Goal: Book appointment/travel/reservation

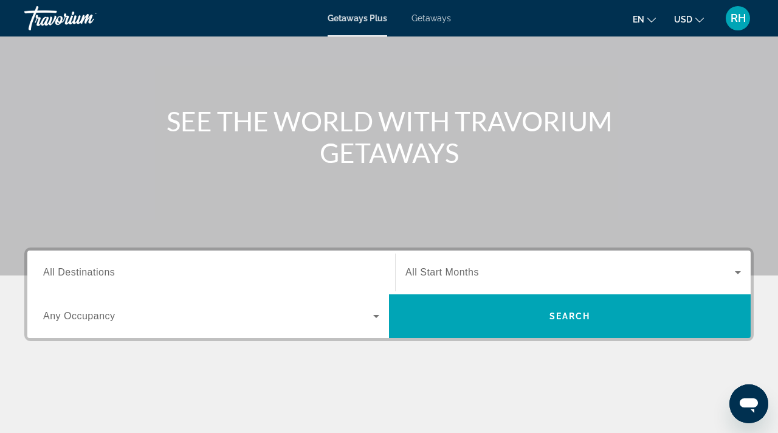
scroll to position [91, 0]
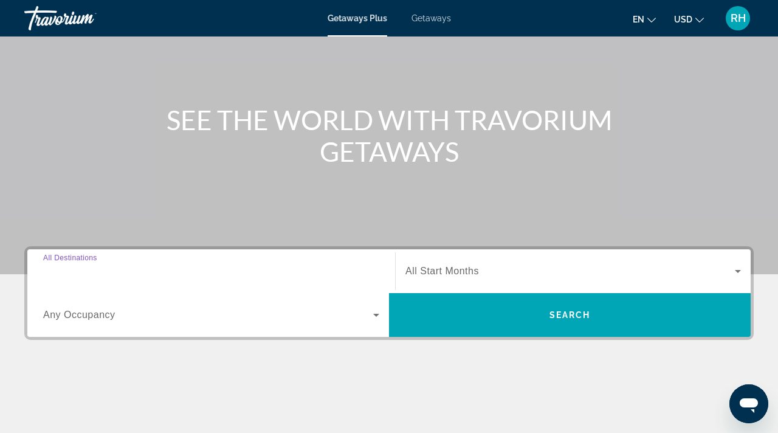
click at [179, 277] on input "Destination All Destinations" at bounding box center [211, 271] width 336 height 15
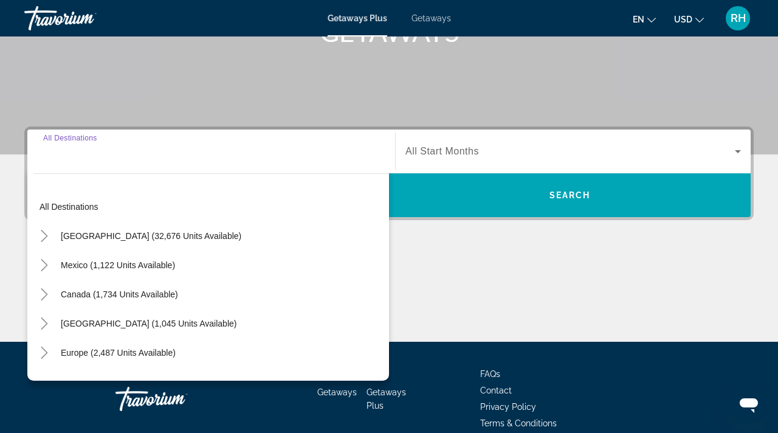
scroll to position [210, 0]
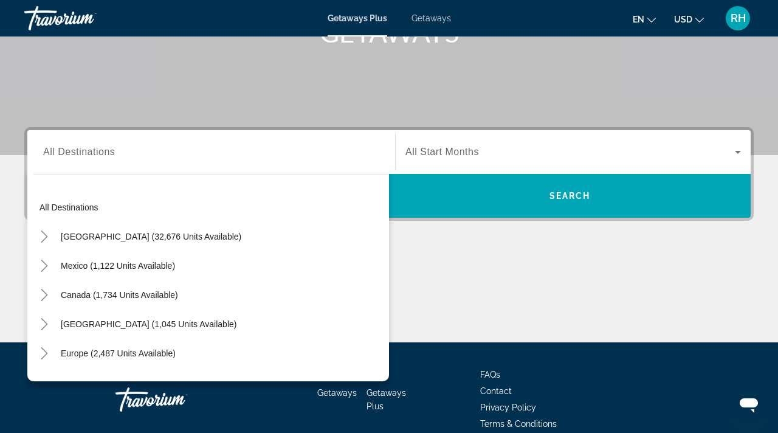
click at [426, 286] on div "Main content" at bounding box center [388, 296] width 729 height 91
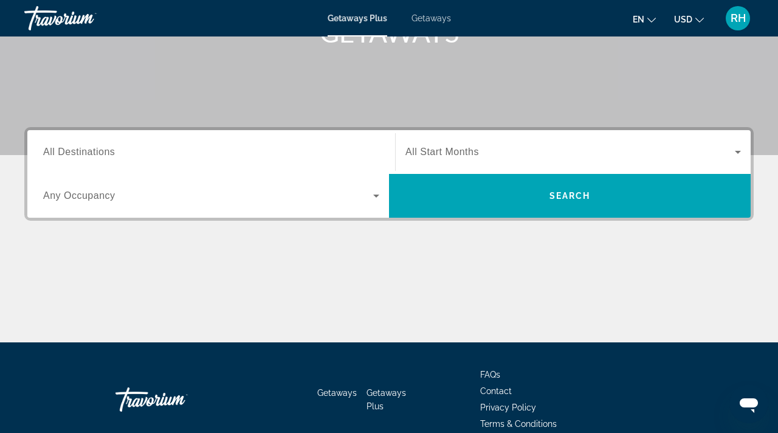
click at [253, 165] on div "Search widget" at bounding box center [211, 152] width 336 height 35
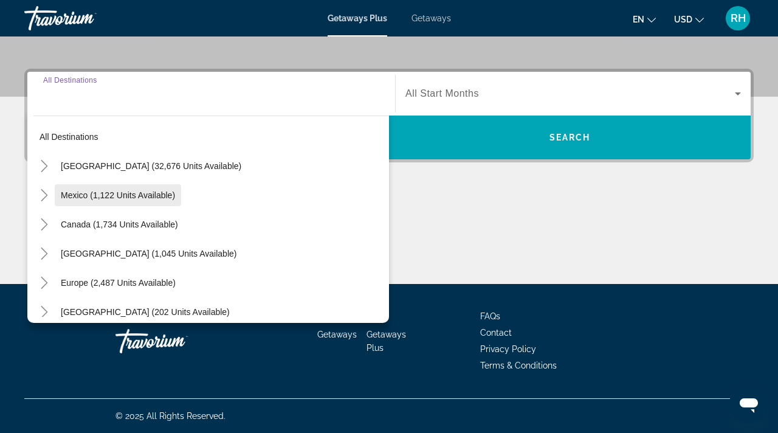
scroll to position [0, 0]
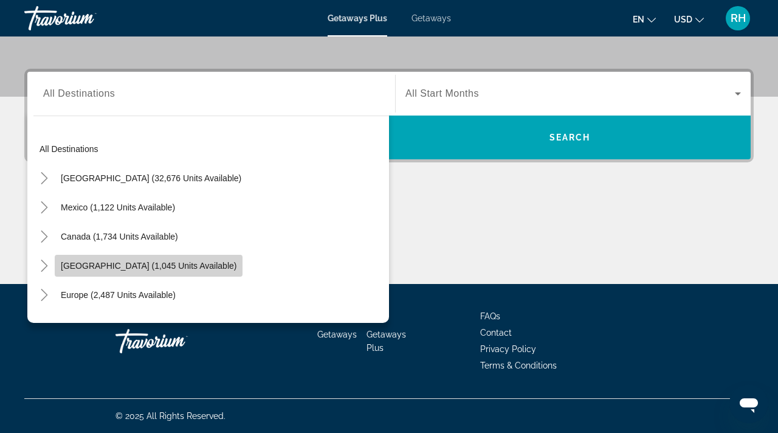
click at [137, 273] on span "Search widget" at bounding box center [149, 265] width 188 height 29
type input "**********"
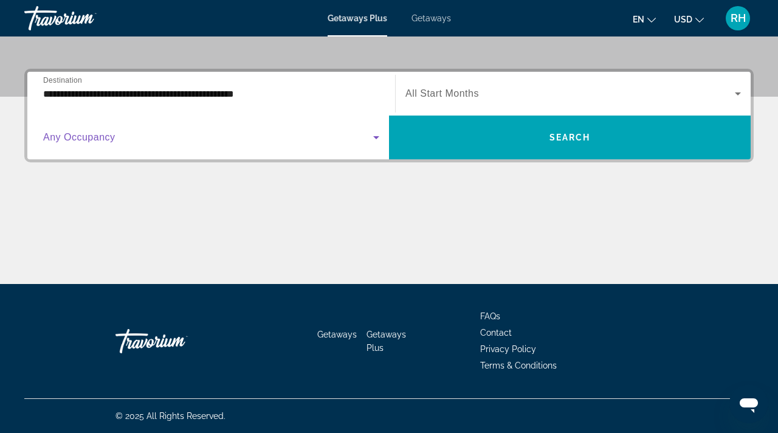
click at [142, 133] on span "Search widget" at bounding box center [208, 137] width 330 height 15
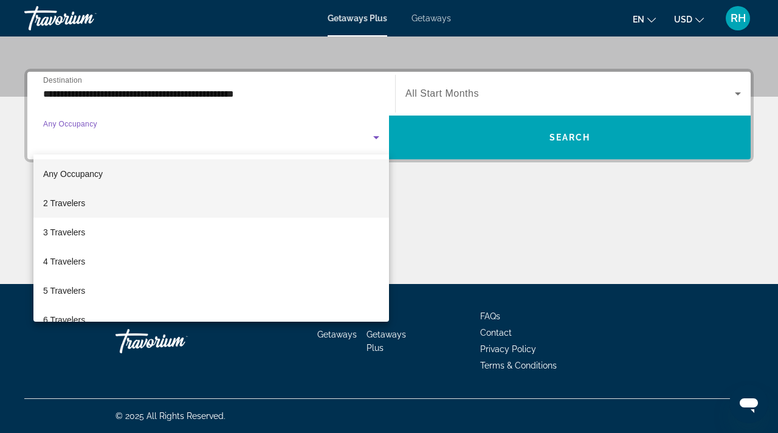
click at [109, 203] on mat-option "2 Travelers" at bounding box center [211, 202] width 356 height 29
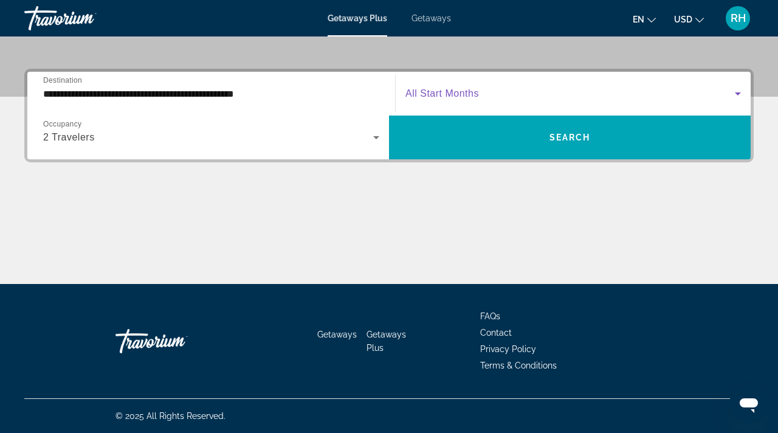
click at [550, 92] on span "Search widget" at bounding box center [569, 93] width 329 height 15
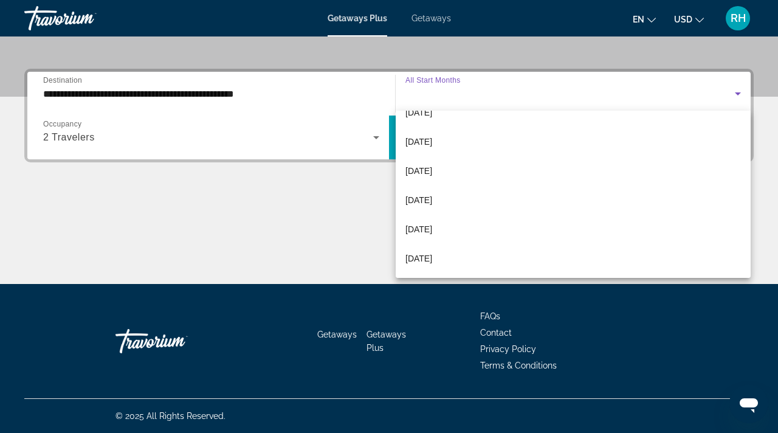
scroll to position [29, 0]
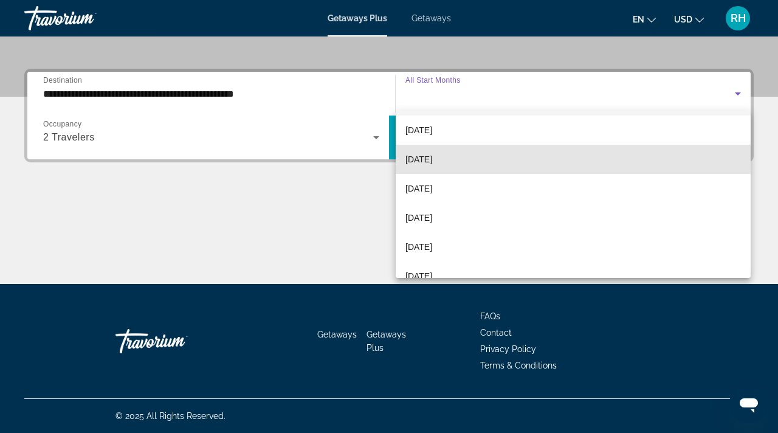
click at [428, 160] on span "[DATE]" at bounding box center [418, 159] width 27 height 15
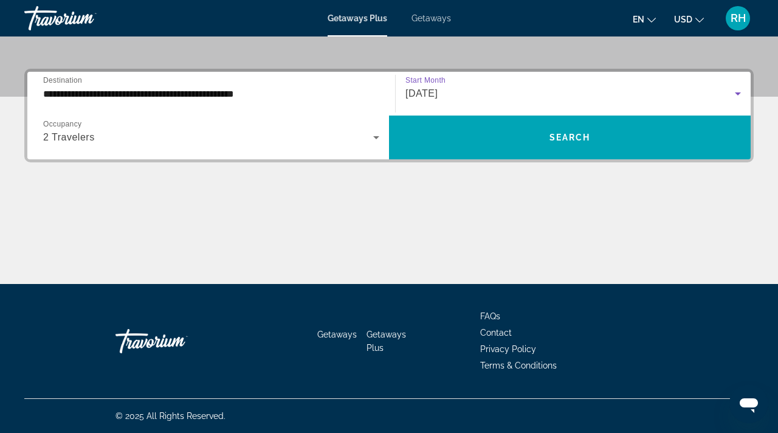
click at [469, 91] on div "[DATE]" at bounding box center [569, 93] width 329 height 15
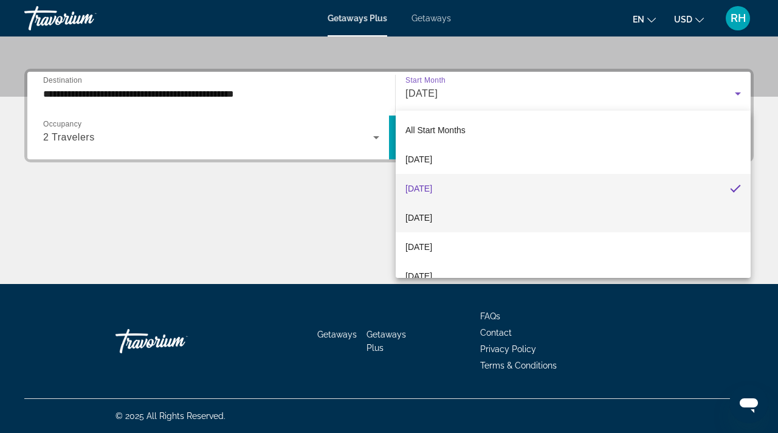
scroll to position [251, 0]
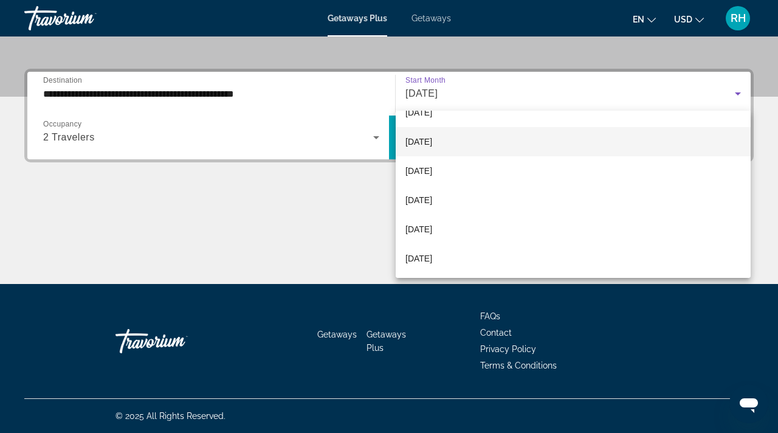
click at [432, 145] on span "[DATE]" at bounding box center [418, 141] width 27 height 15
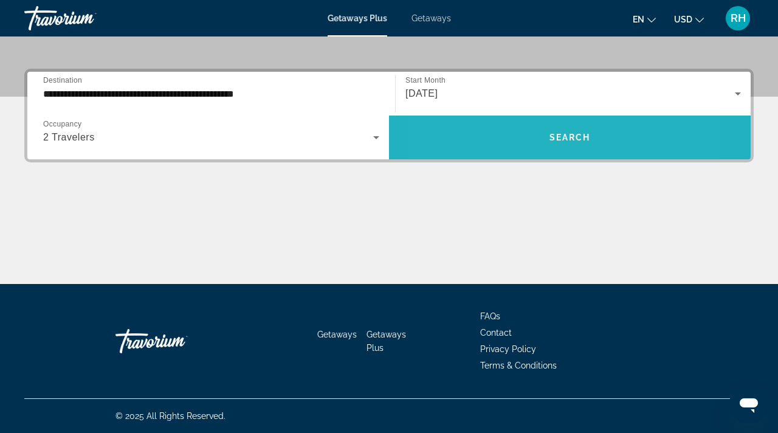
click at [503, 140] on span "Search widget" at bounding box center [570, 137] width 362 height 29
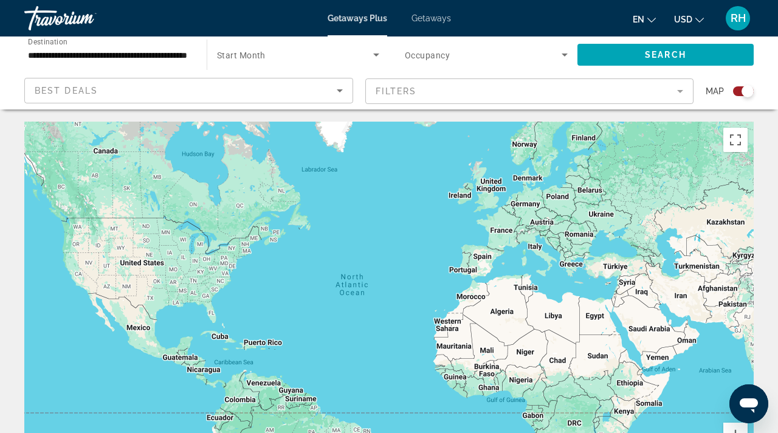
click at [339, 94] on icon "Sort by" at bounding box center [339, 90] width 15 height 15
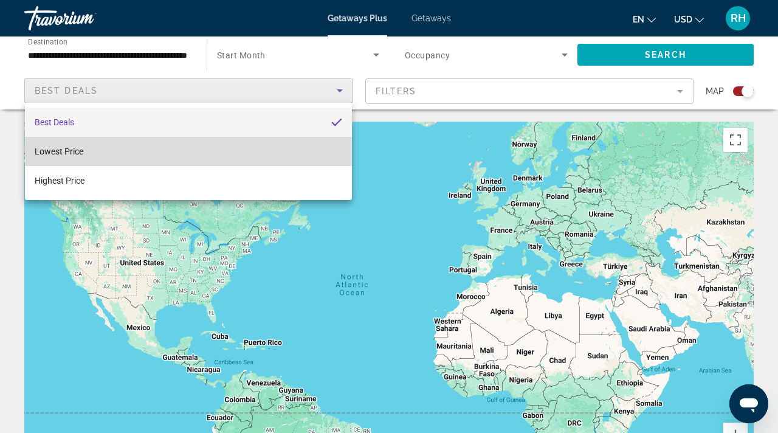
click at [283, 147] on mat-option "Lowest Price" at bounding box center [188, 151] width 327 height 29
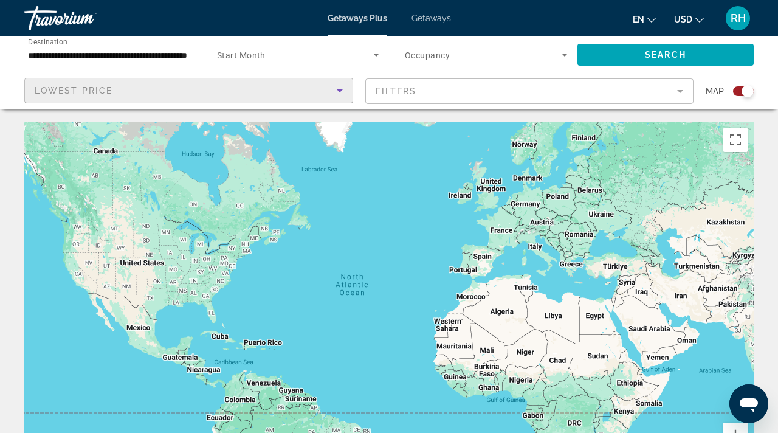
click at [416, 88] on mat-form-field "Filters" at bounding box center [529, 91] width 329 height 26
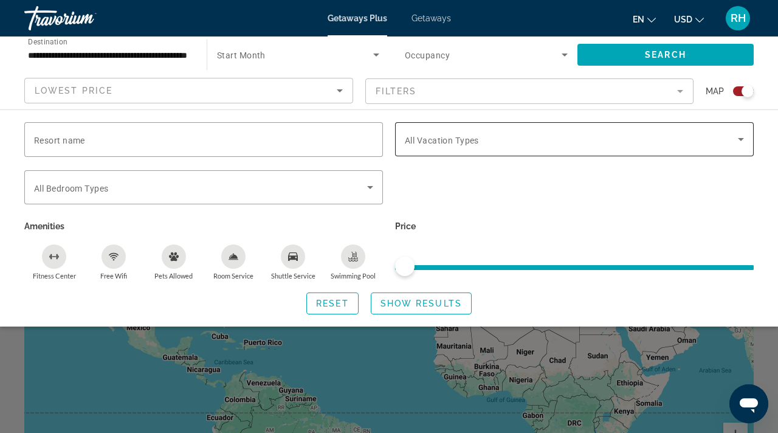
click at [439, 137] on span "All Vacation Types" at bounding box center [442, 141] width 74 height 10
click at [737, 137] on icon "Search widget" at bounding box center [741, 139] width 15 height 15
click at [744, 137] on icon "Search widget" at bounding box center [741, 139] width 15 height 15
click at [441, 15] on span "Getaways" at bounding box center [431, 18] width 40 height 10
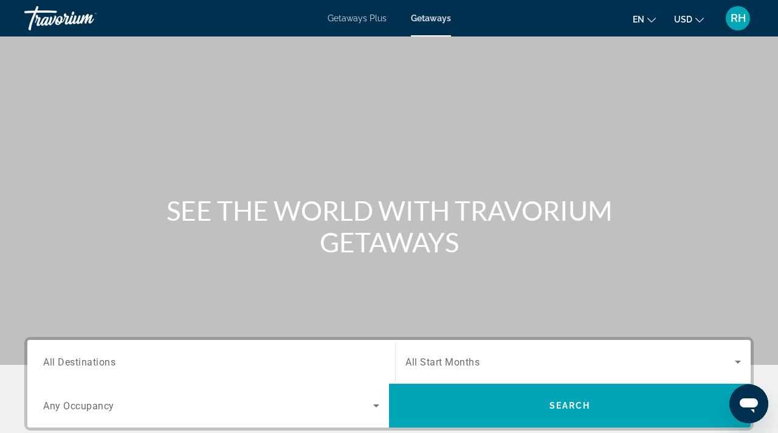
click at [738, 24] on div "RH" at bounding box center [738, 18] width 24 height 24
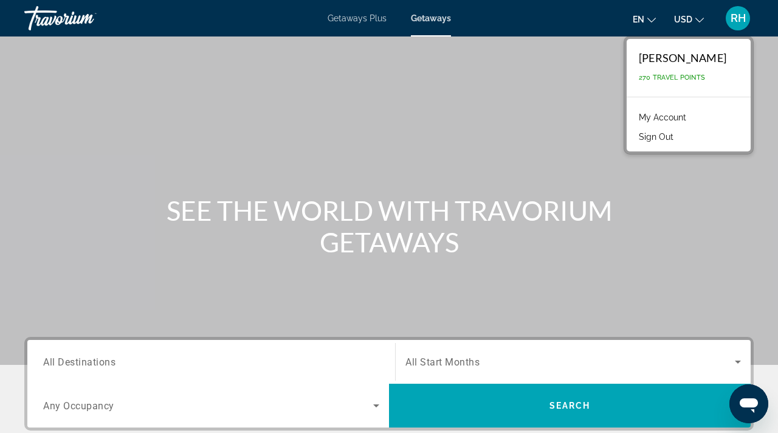
click at [55, 24] on div "Travorium" at bounding box center [85, 18] width 122 height 32
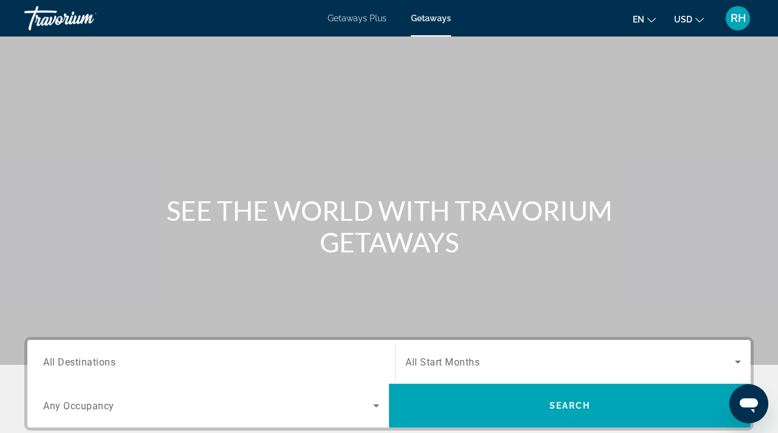
click at [53, 18] on div "Travorium" at bounding box center [85, 18] width 122 height 32
click at [644, 19] on span "en" at bounding box center [639, 20] width 12 height 10
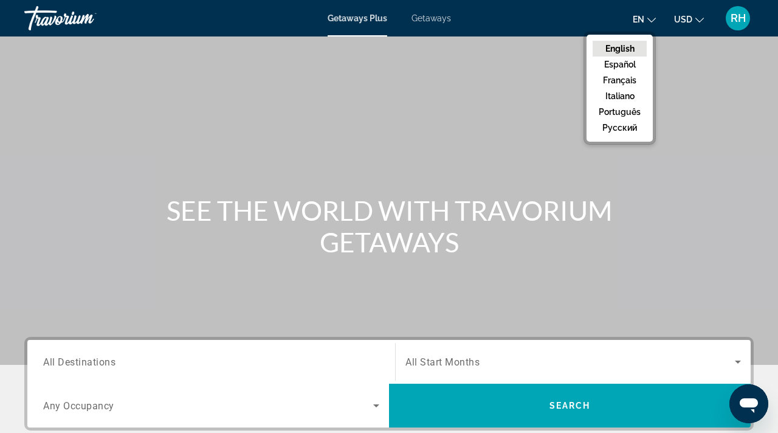
click at [743, 24] on div "RH" at bounding box center [738, 18] width 24 height 24
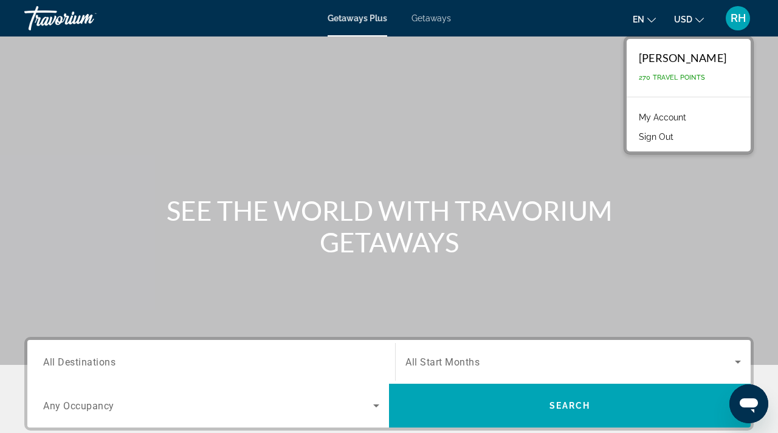
click at [664, 120] on link "My Account" at bounding box center [663, 117] width 60 height 16
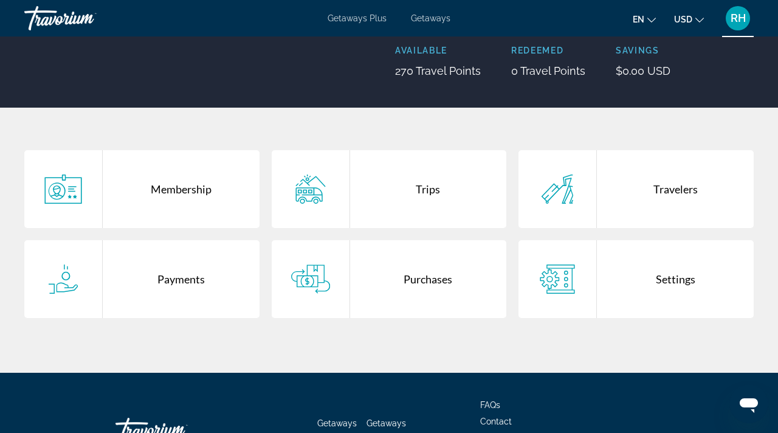
scroll to position [172, 0]
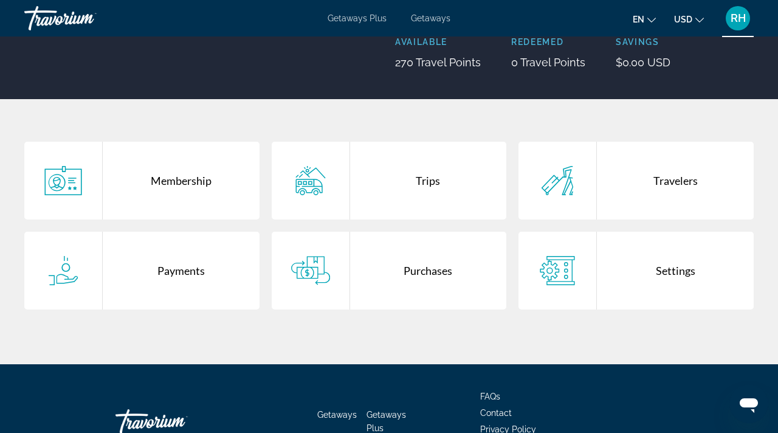
click at [425, 185] on div "Trips" at bounding box center [428, 181] width 157 height 78
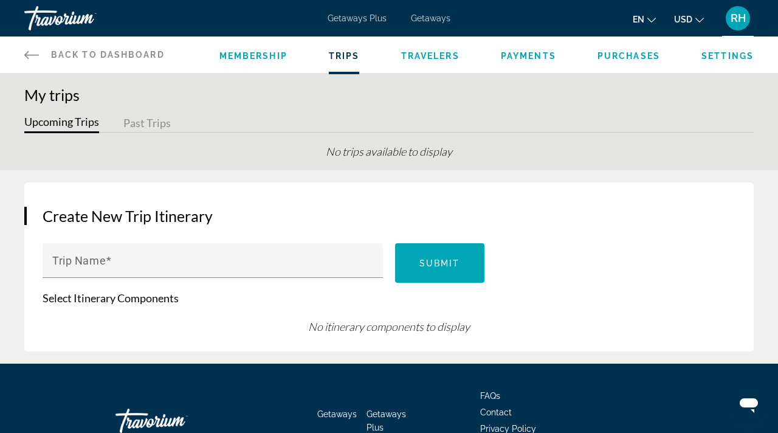
click at [27, 56] on icon "Main content" at bounding box center [31, 54] width 15 height 15
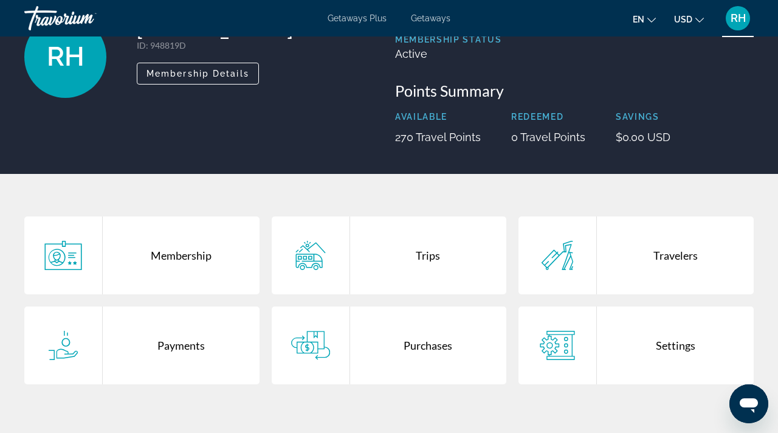
scroll to position [102, 0]
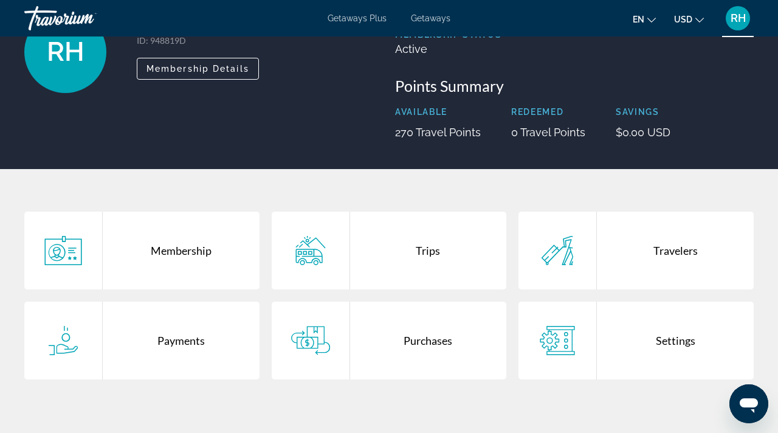
click at [426, 332] on div "Purchases" at bounding box center [428, 340] width 157 height 78
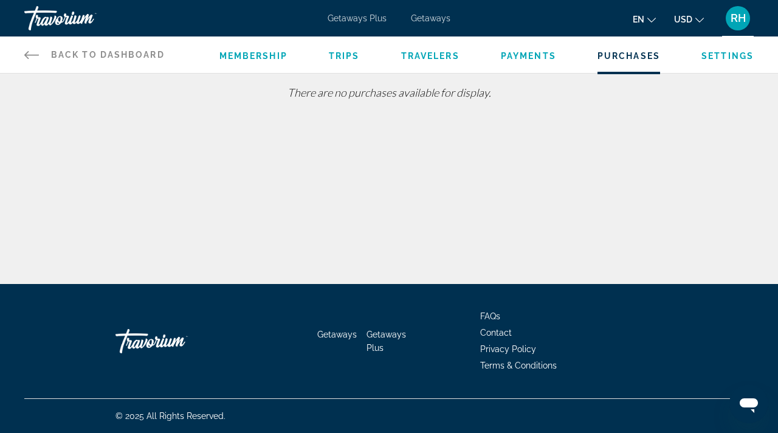
click at [438, 13] on span "Getaways" at bounding box center [431, 18] width 40 height 10
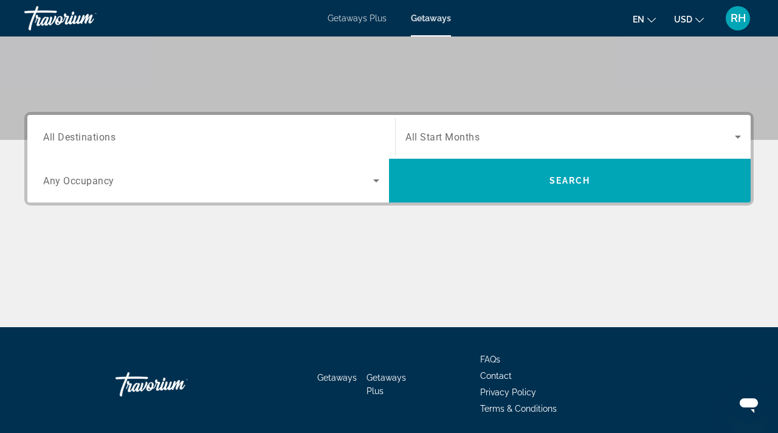
scroll to position [236, 0]
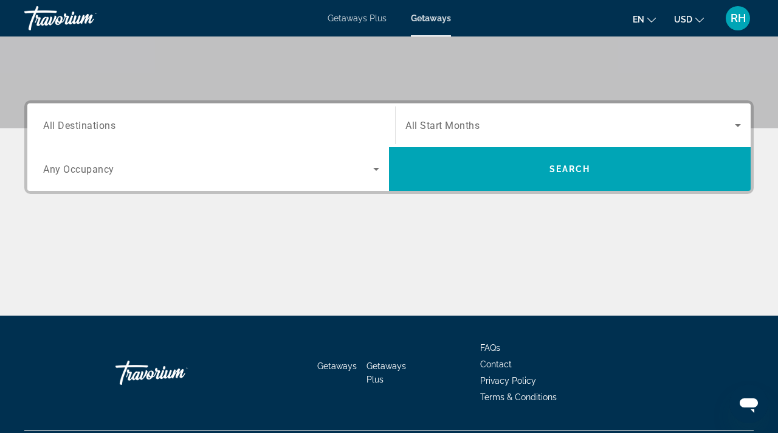
click at [357, 125] on input "Destination All Destinations" at bounding box center [211, 126] width 336 height 15
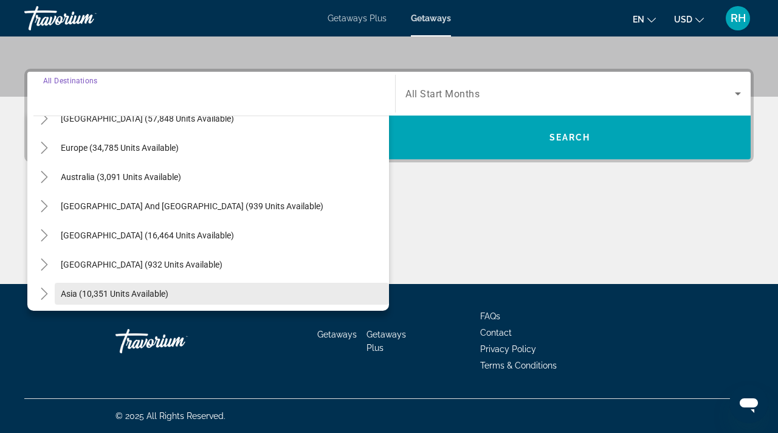
scroll to position [133, 0]
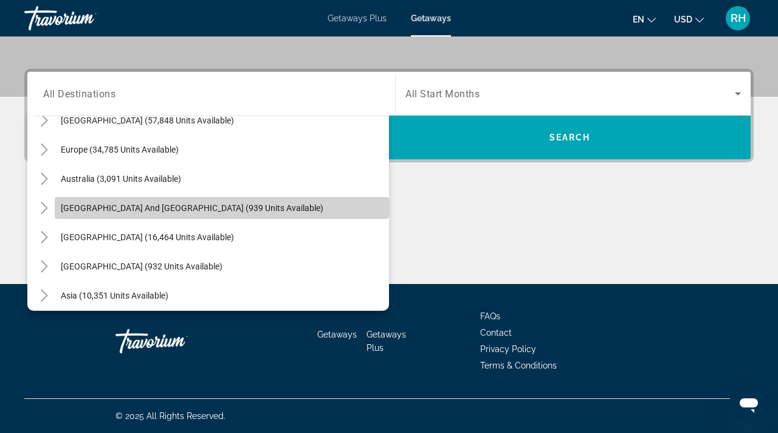
click at [234, 209] on span "[GEOGRAPHIC_DATA] and [GEOGRAPHIC_DATA] (939 units available)" at bounding box center [192, 208] width 263 height 10
type input "**********"
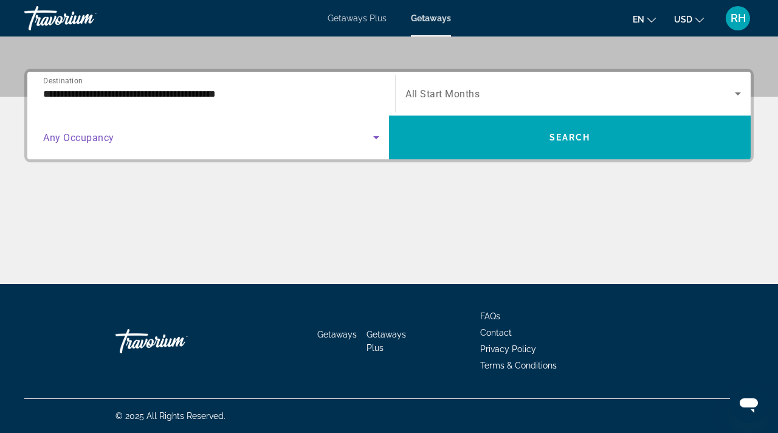
click at [252, 134] on span "Search widget" at bounding box center [208, 137] width 330 height 15
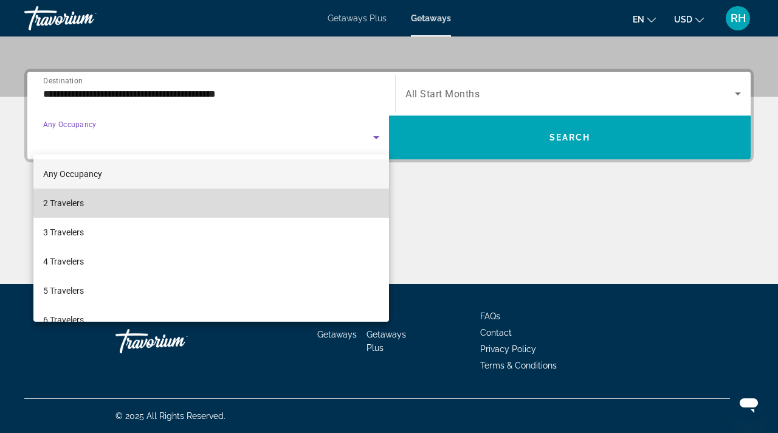
click at [226, 199] on mat-option "2 Travelers" at bounding box center [211, 202] width 356 height 29
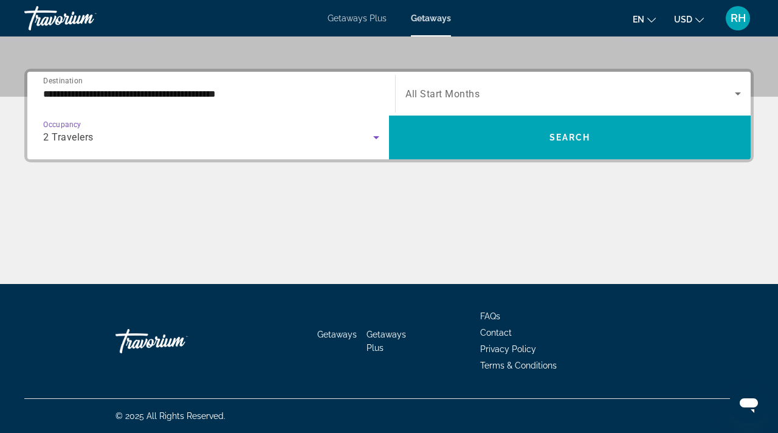
click at [461, 92] on span "All Start Months" at bounding box center [442, 94] width 74 height 12
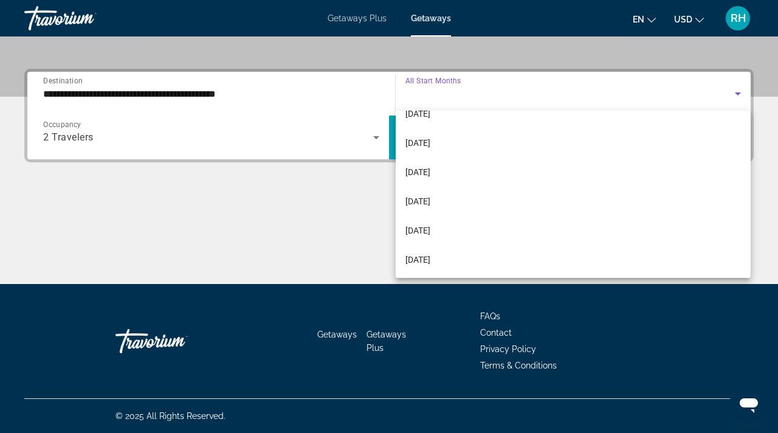
scroll to position [163, 0]
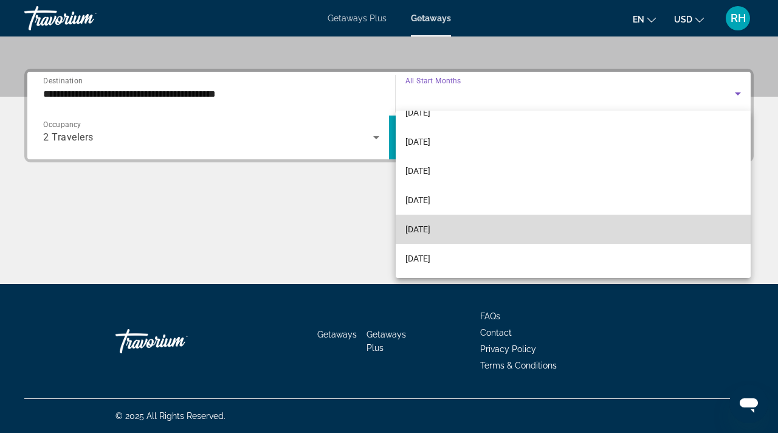
click at [444, 228] on mat-option "[DATE]" at bounding box center [573, 229] width 355 height 29
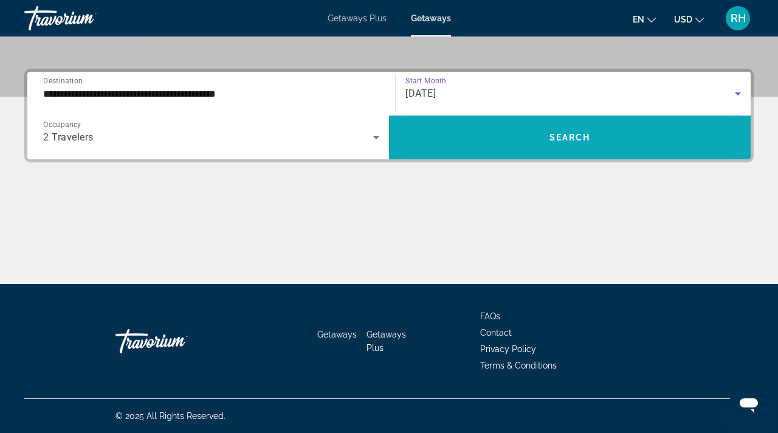
click at [522, 137] on span "Search widget" at bounding box center [570, 137] width 362 height 29
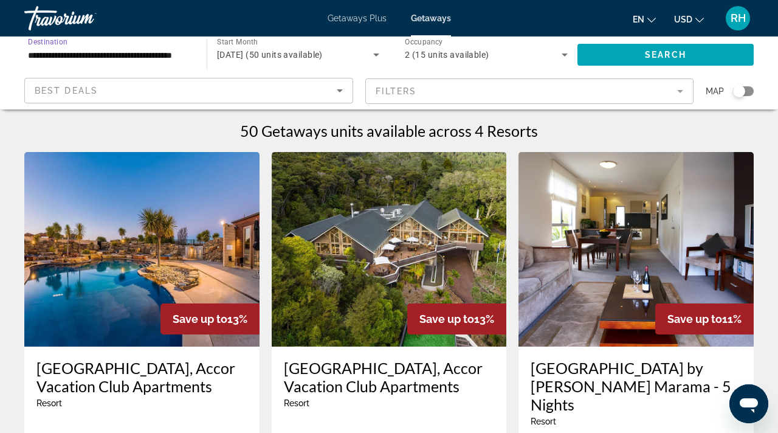
click at [162, 53] on input "**********" at bounding box center [109, 55] width 163 height 15
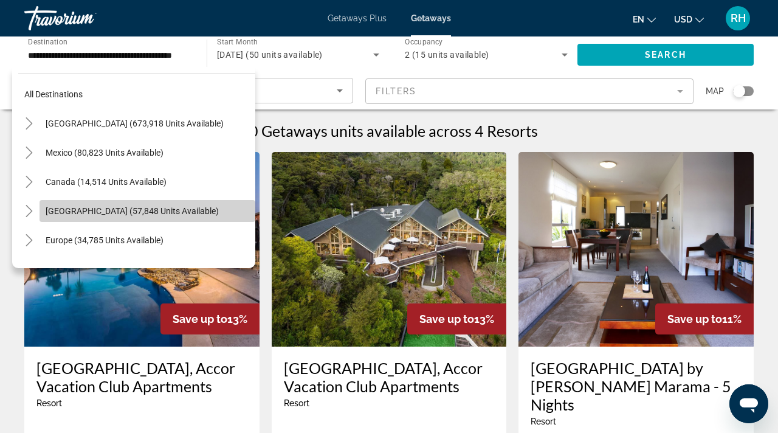
click at [102, 207] on span "[GEOGRAPHIC_DATA] (57,848 units available)" at bounding box center [132, 211] width 173 height 10
type input "**********"
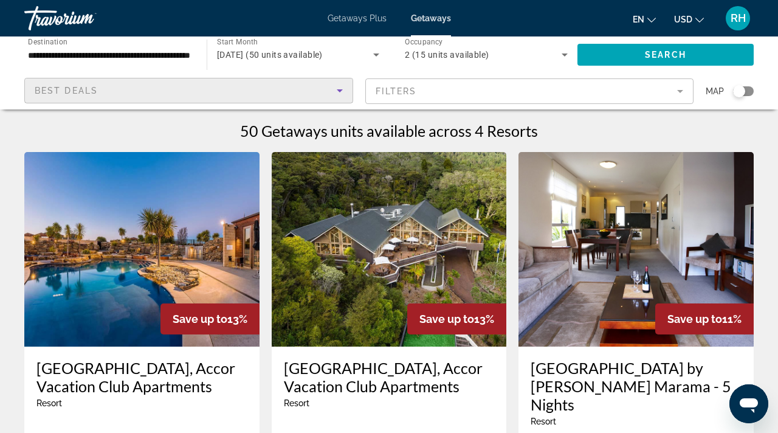
click at [343, 88] on icon "Sort by" at bounding box center [339, 90] width 15 height 15
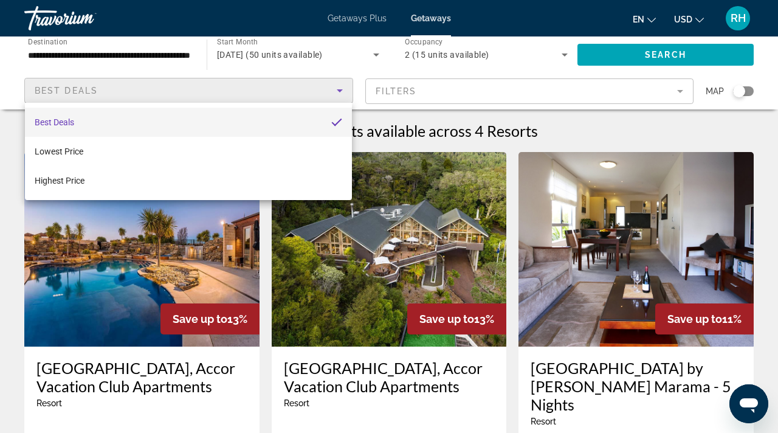
click at [343, 88] on div at bounding box center [389, 216] width 778 height 433
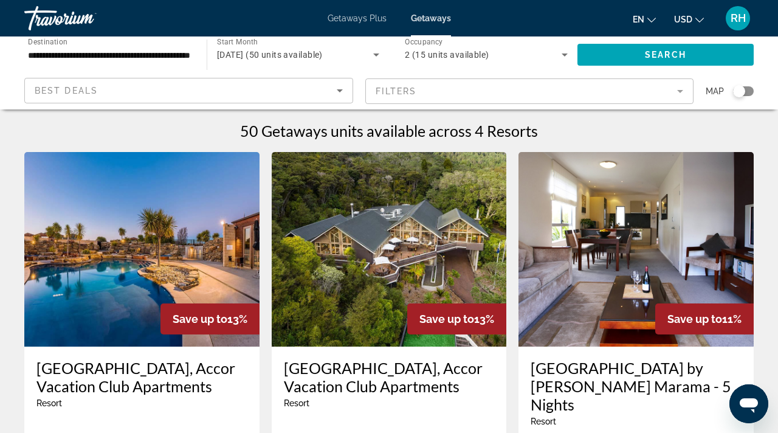
click at [514, 92] on mat-form-field "Filters" at bounding box center [529, 91] width 329 height 26
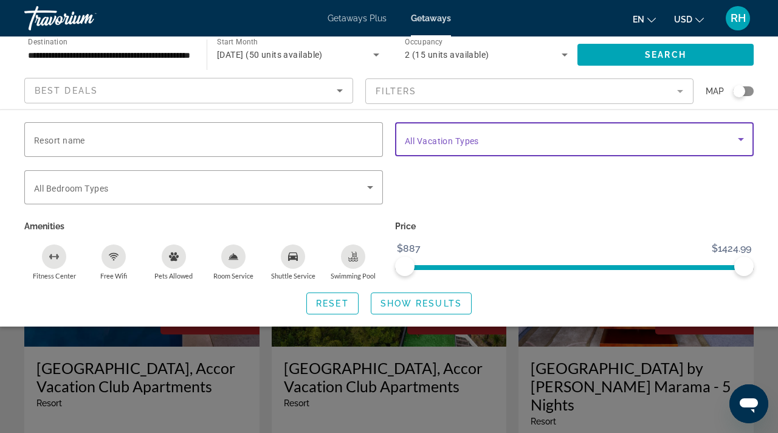
click at [463, 145] on div "Vacation Types All Vacation Types" at bounding box center [574, 139] width 339 height 34
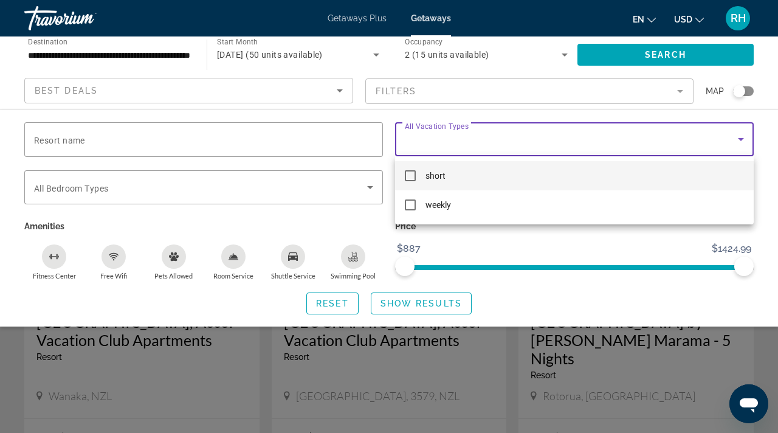
scroll to position [42, 0]
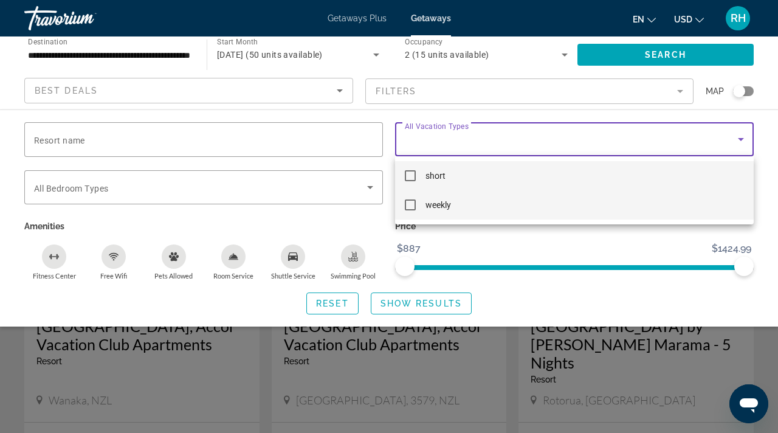
click at [410, 206] on mat-pseudo-checkbox at bounding box center [410, 204] width 11 height 11
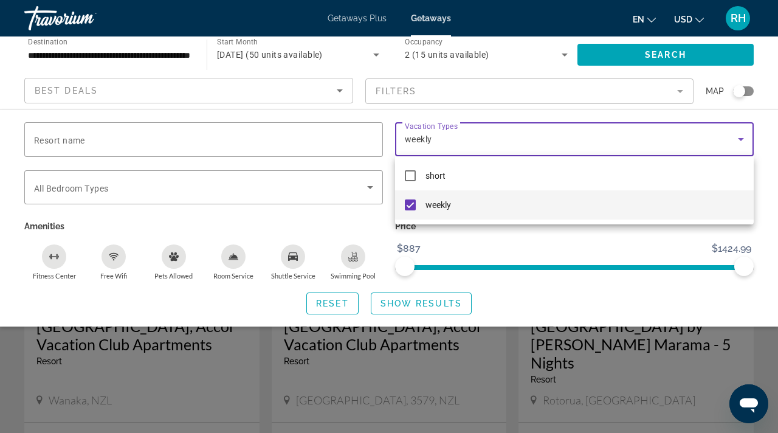
click at [504, 145] on div at bounding box center [389, 216] width 778 height 433
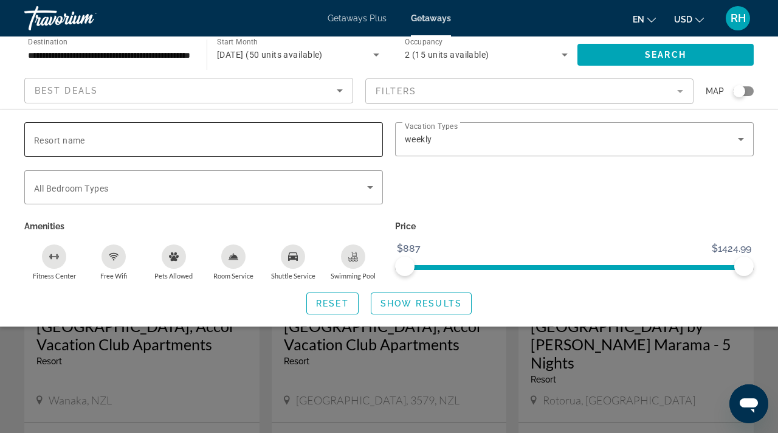
click at [374, 142] on div "Resort name" at bounding box center [203, 139] width 359 height 35
click at [359, 177] on div "Search widget" at bounding box center [203, 187] width 339 height 34
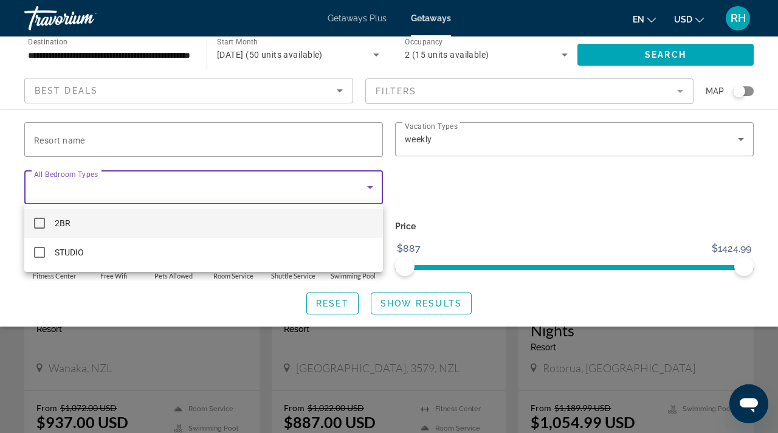
scroll to position [72, 0]
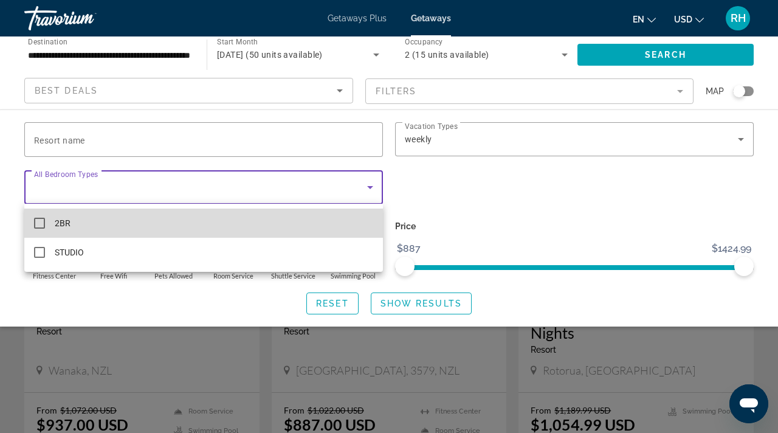
click at [112, 232] on mat-option "2BR" at bounding box center [203, 222] width 359 height 29
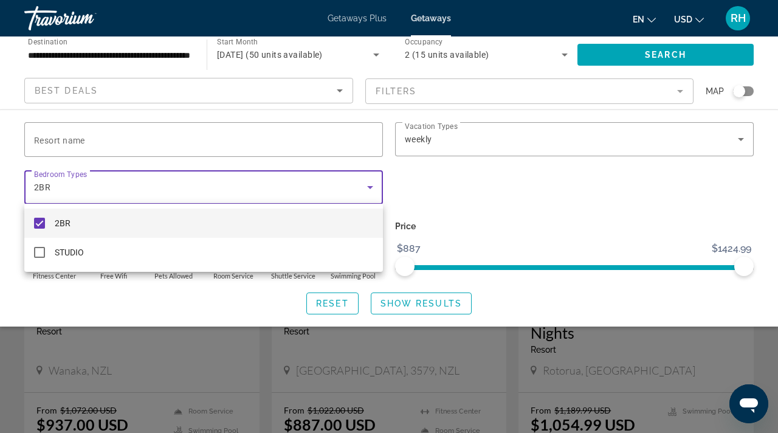
click at [668, 59] on div at bounding box center [389, 216] width 778 height 433
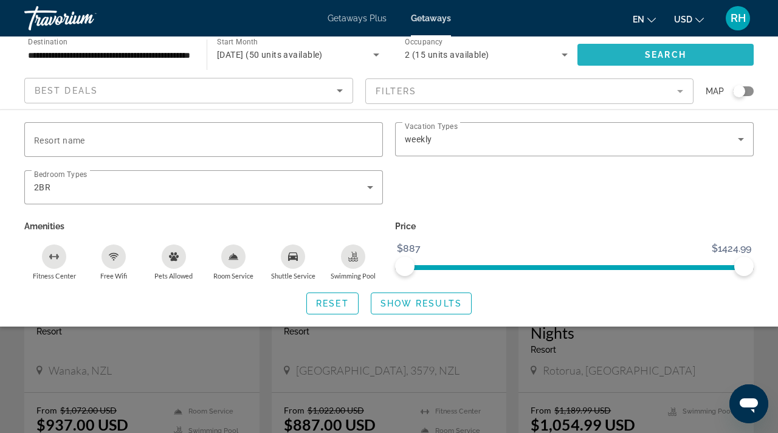
click at [667, 57] on span "Search" at bounding box center [665, 55] width 41 height 10
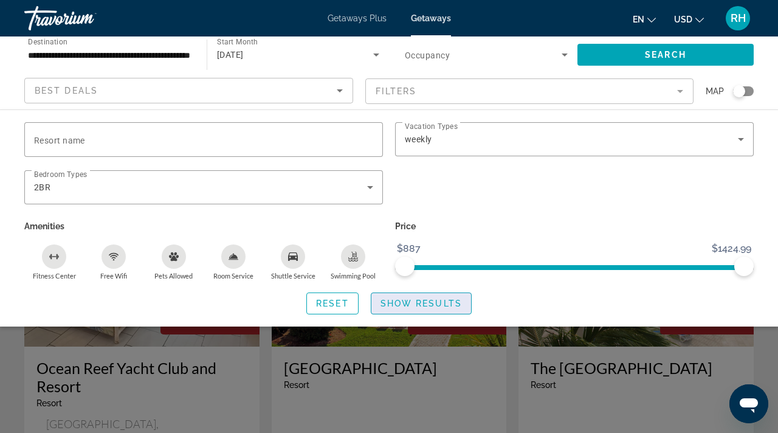
click at [414, 297] on span "Search widget" at bounding box center [421, 303] width 100 height 29
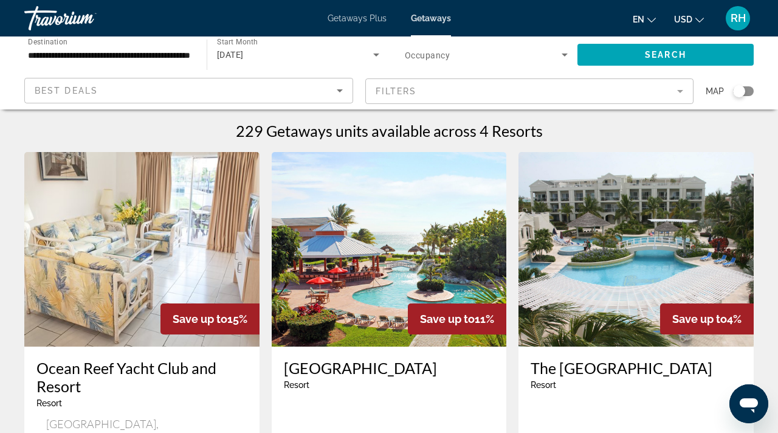
click at [373, 16] on span "Getaways Plus" at bounding box center [357, 18] width 59 height 10
